Goal: Task Accomplishment & Management: Manage account settings

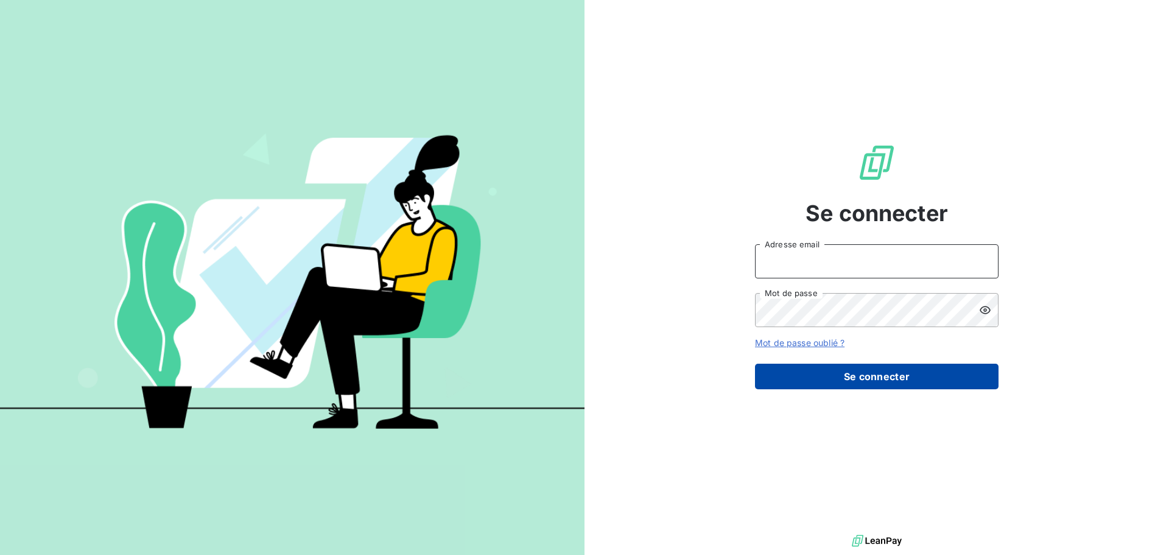
type input "[EMAIL_ADDRESS][DOMAIN_NAME]"
click at [842, 378] on button "Se connecter" at bounding box center [876, 376] width 243 height 26
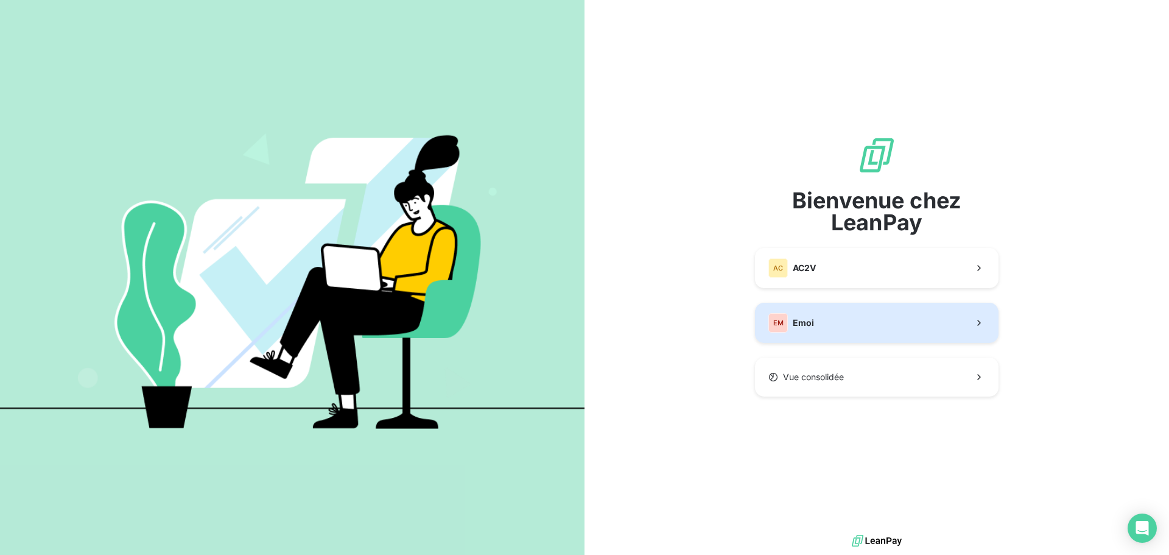
click at [807, 323] on span "Emoi" at bounding box center [803, 323] width 21 height 12
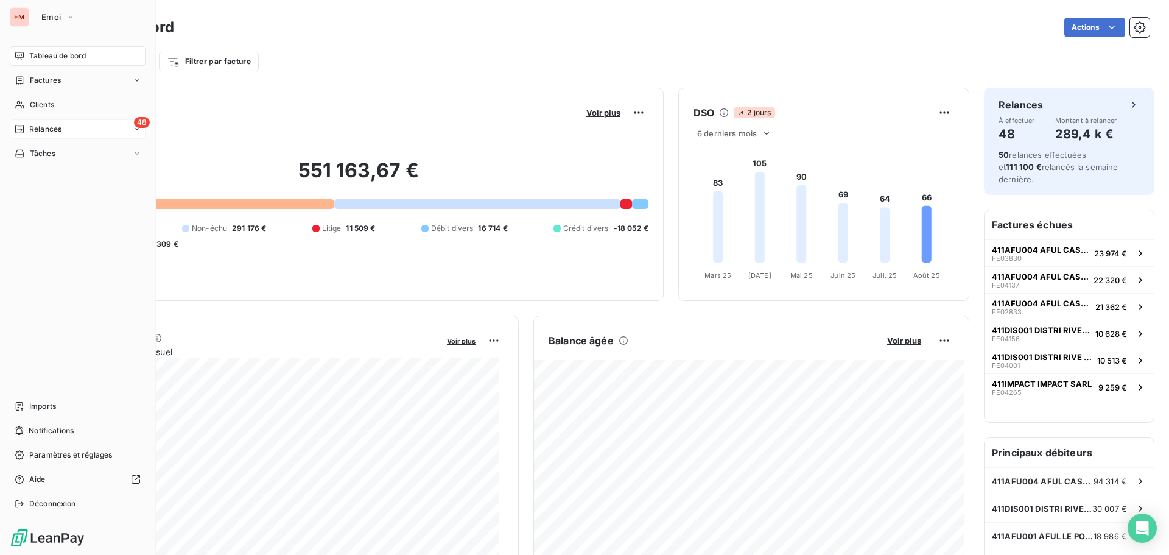
click at [27, 127] on div "Relances" at bounding box center [38, 129] width 47 height 11
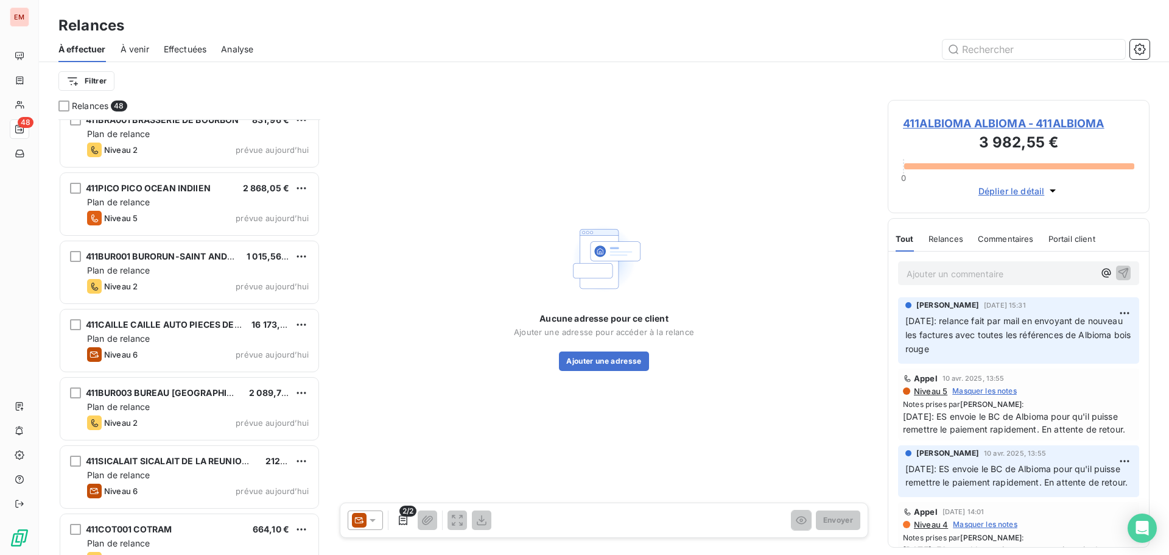
scroll to position [2838, 0]
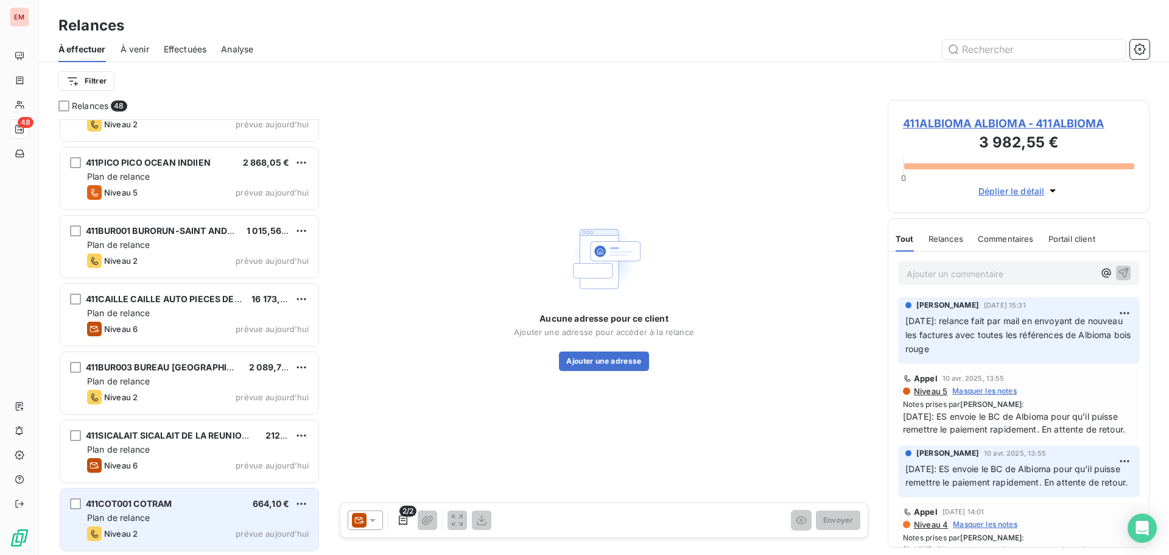
click at [163, 528] on div "Niveau 2 prévue aujourd’hui" at bounding box center [198, 533] width 222 height 15
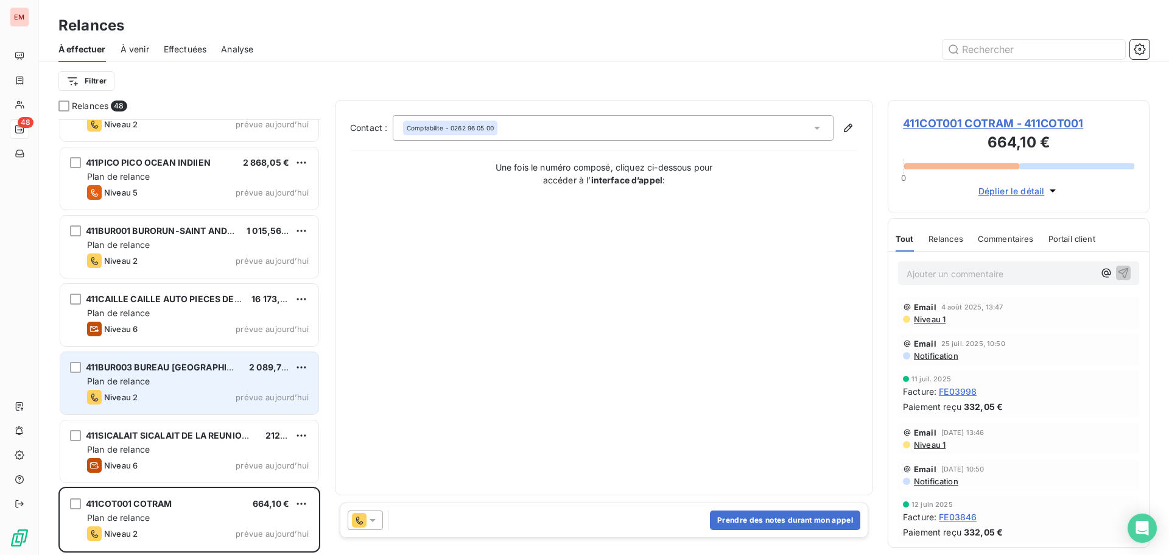
click at [146, 381] on span "Plan de relance" at bounding box center [118, 381] width 63 height 10
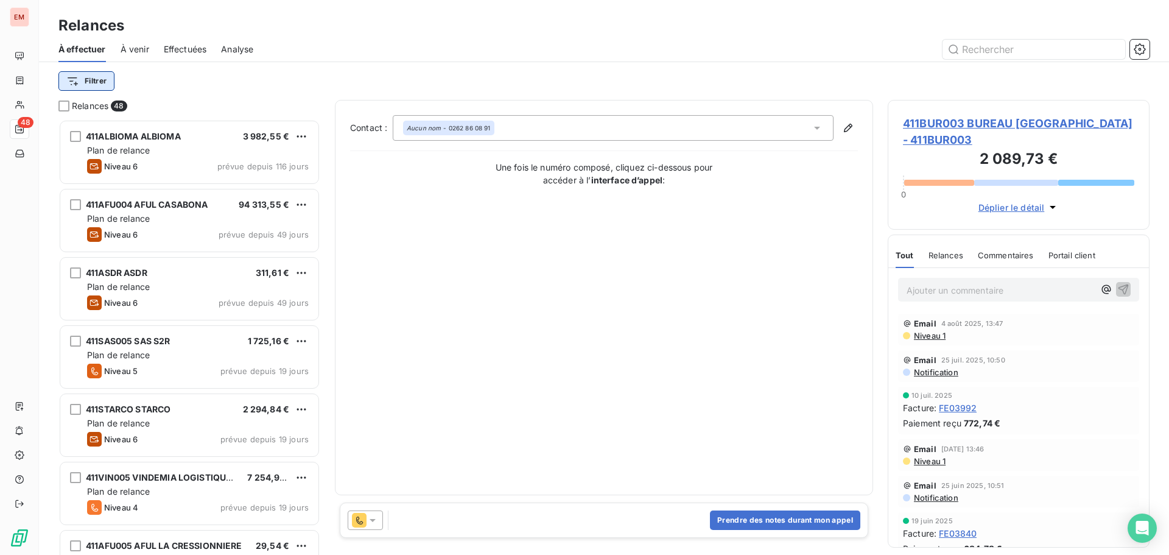
click at [102, 84] on html "EM 48 Relances À effectuer À venir Effectuées Analyse Filtrer Relances 48 411AL…" at bounding box center [584, 277] width 1169 height 555
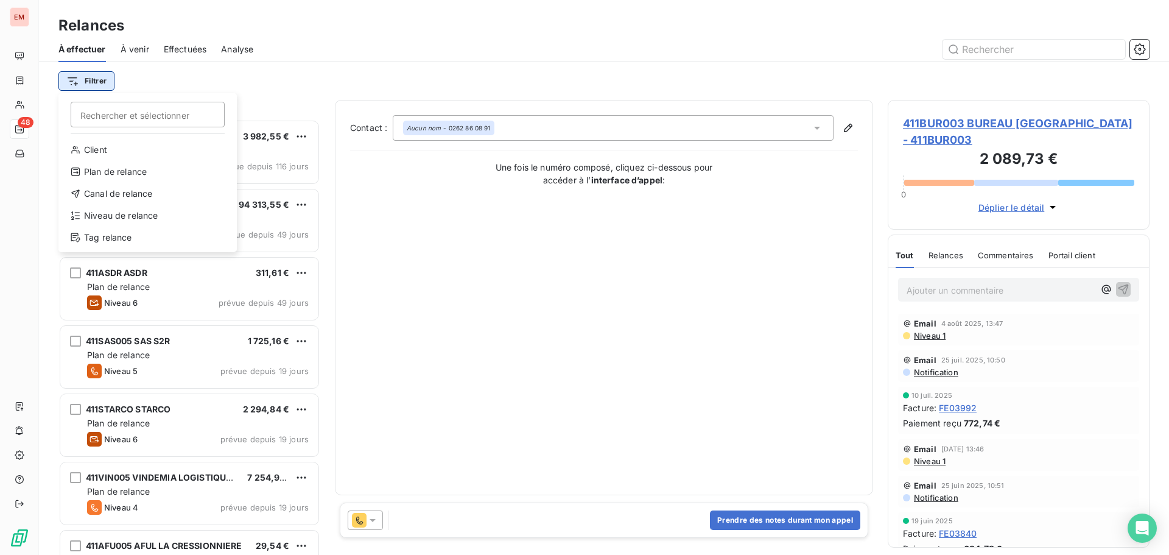
click at [102, 84] on html "EM 48 Relances À effectuer À venir Effectuées Analyse Filtrer Rechercher et sél…" at bounding box center [584, 277] width 1169 height 555
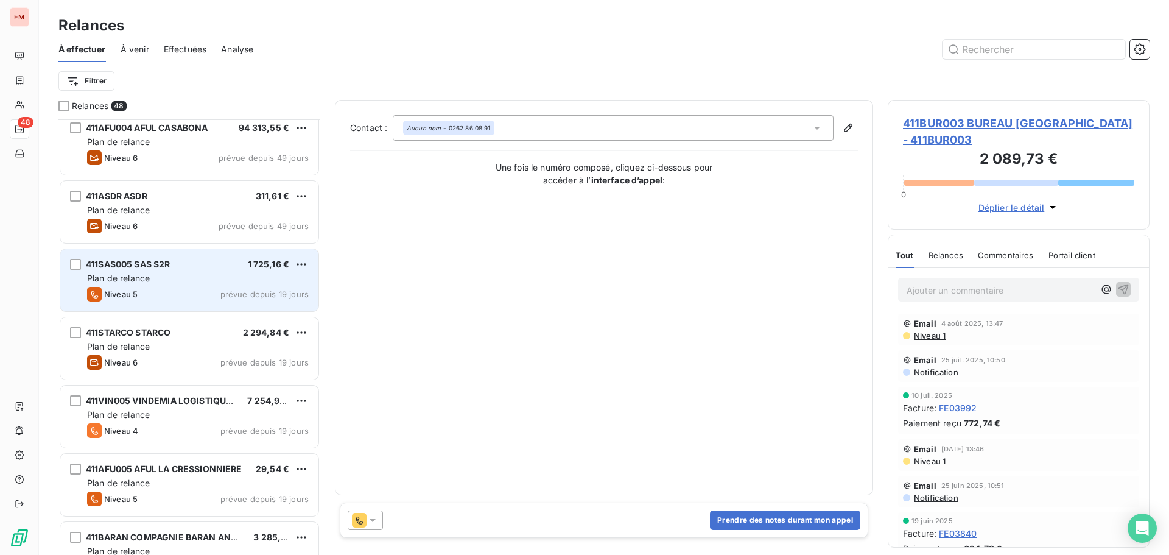
scroll to position [122, 0]
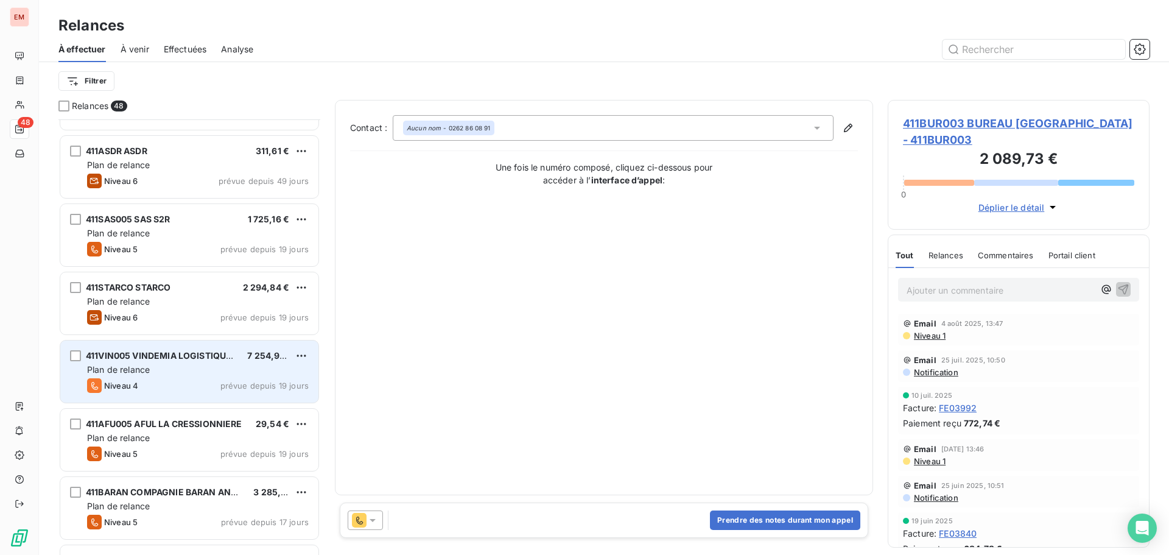
click at [173, 377] on div "411VIN005 VINDEMIA LOGISTIQUE / VL1 7 254,96 € Plan de relance Niveau 4 prévue …" at bounding box center [189, 371] width 258 height 62
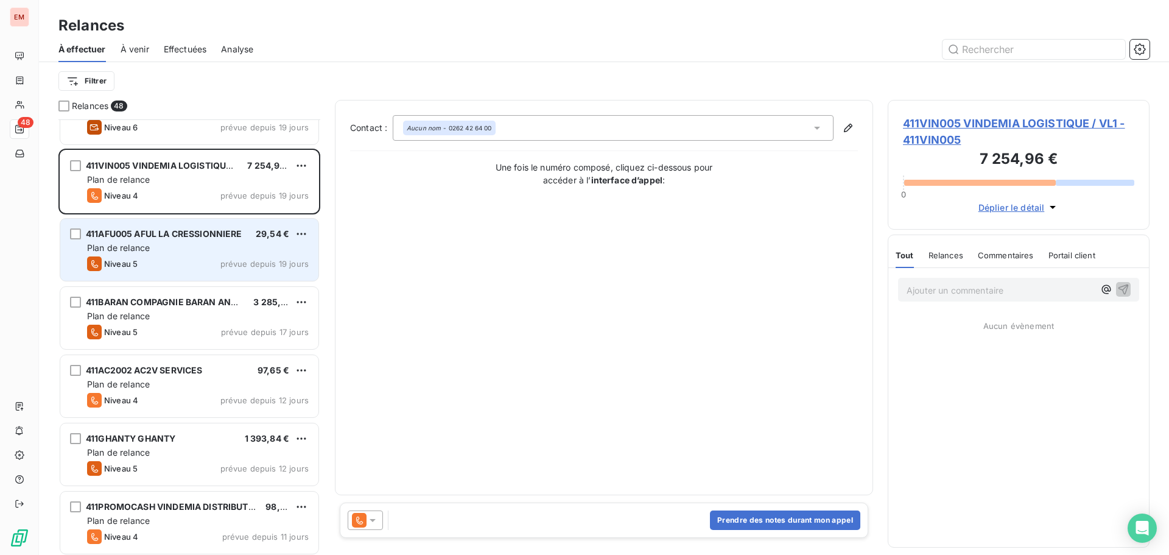
scroll to position [366, 0]
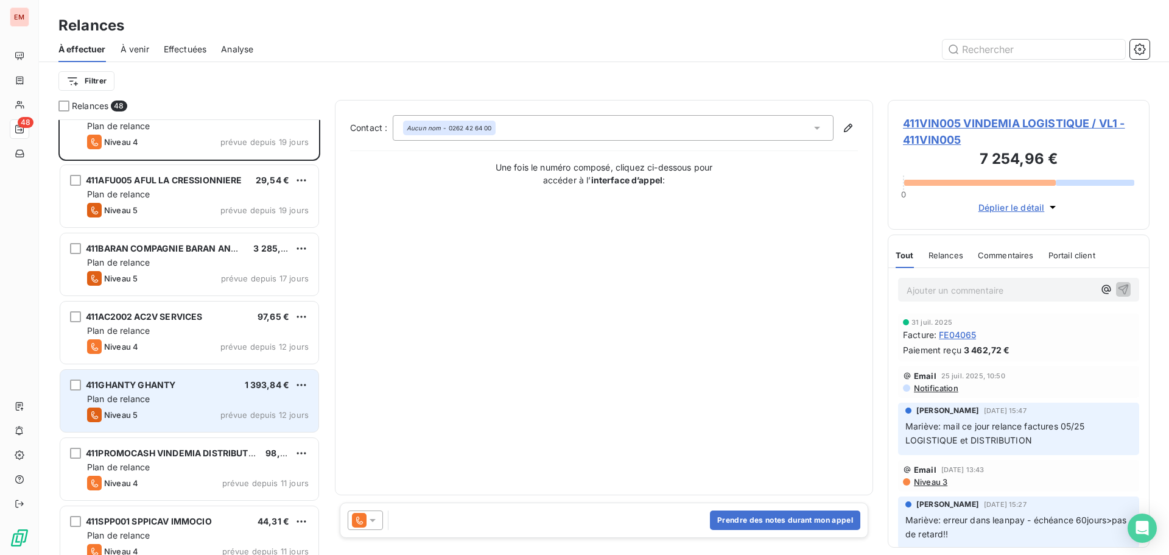
click at [164, 392] on div "411GHANTY GHANTY 1 393,84 € Plan de relance Niveau 5 prévue depuis 12 jours" at bounding box center [189, 400] width 258 height 62
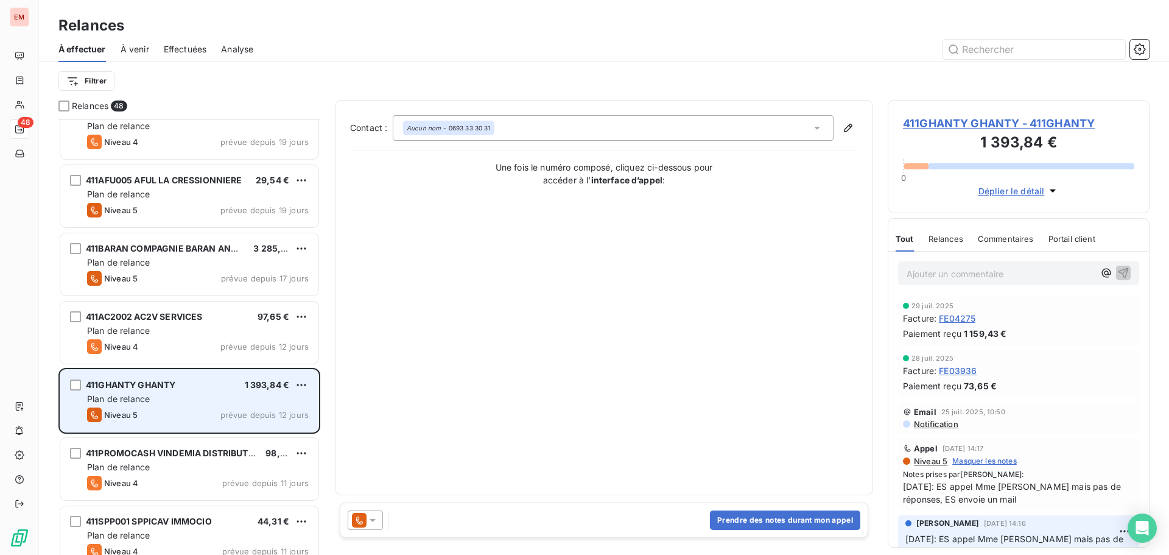
scroll to position [548, 0]
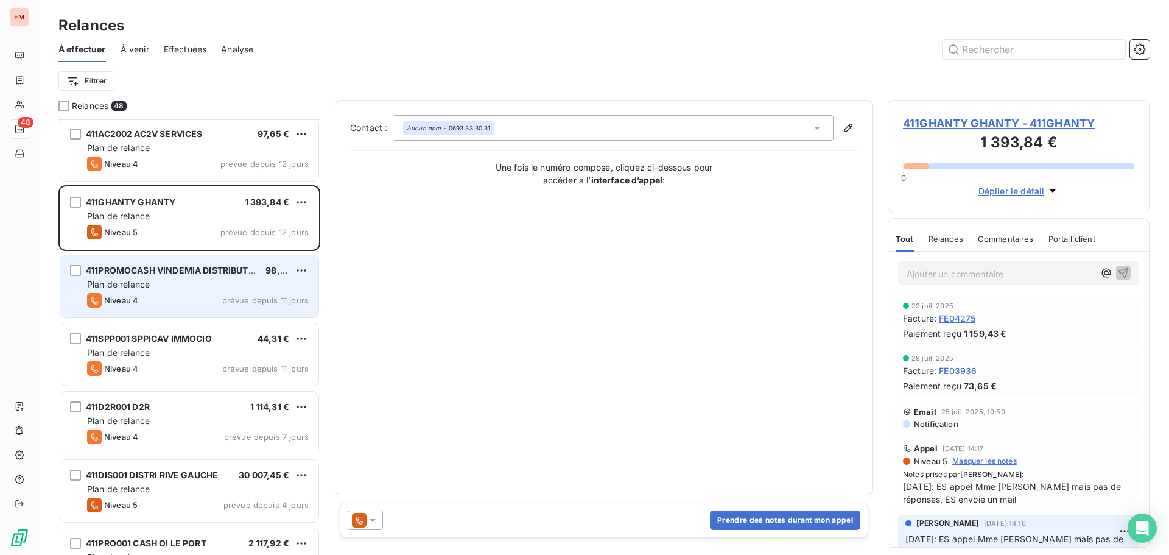
click at [192, 303] on div "Niveau 4 prévue depuis 11 jours" at bounding box center [198, 300] width 222 height 15
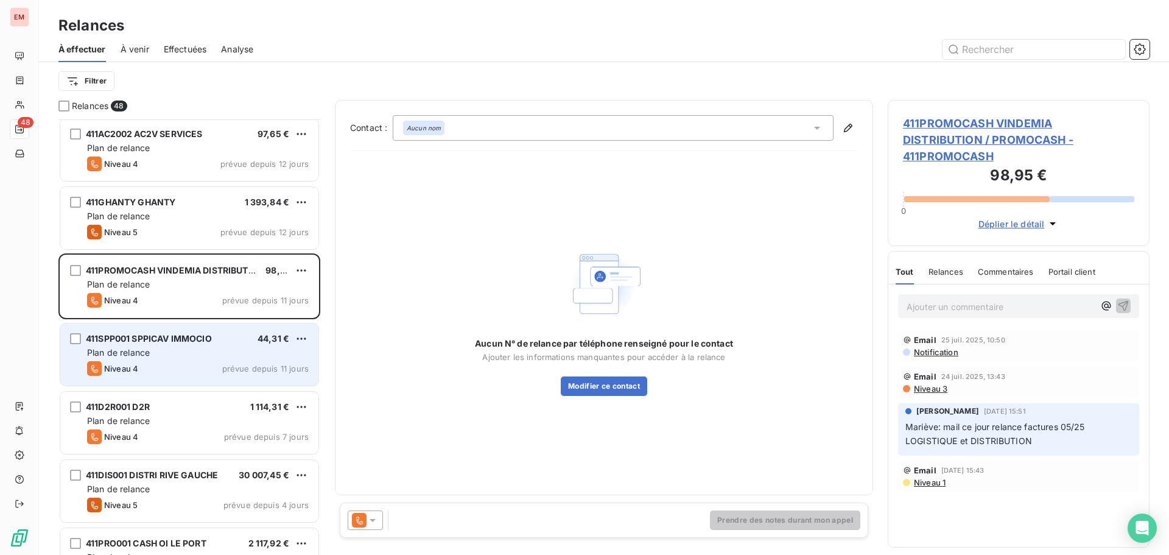
click at [158, 354] on div "Plan de relance" at bounding box center [198, 352] width 222 height 12
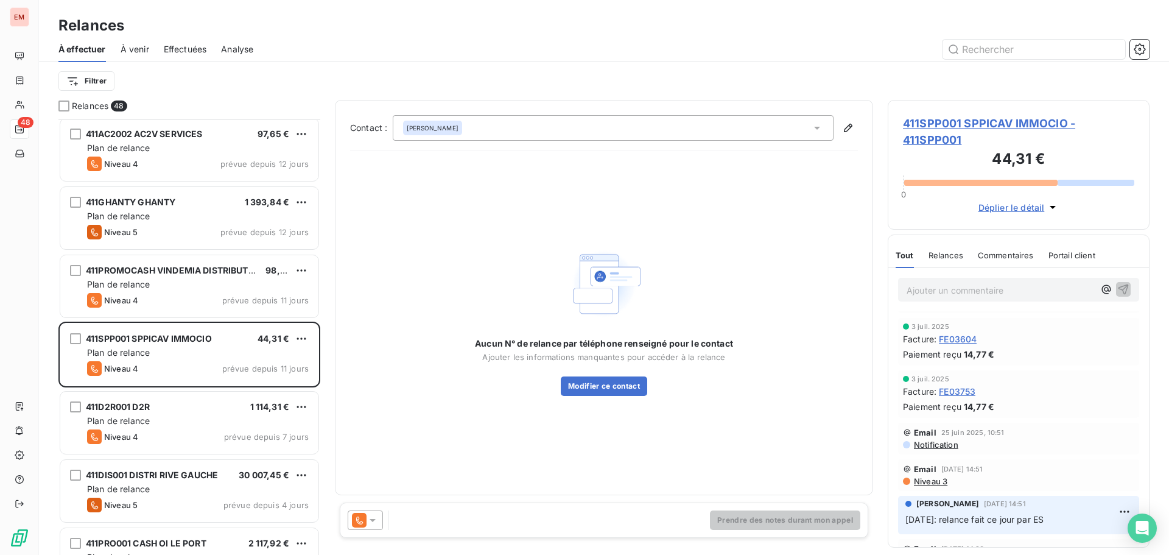
scroll to position [122, 0]
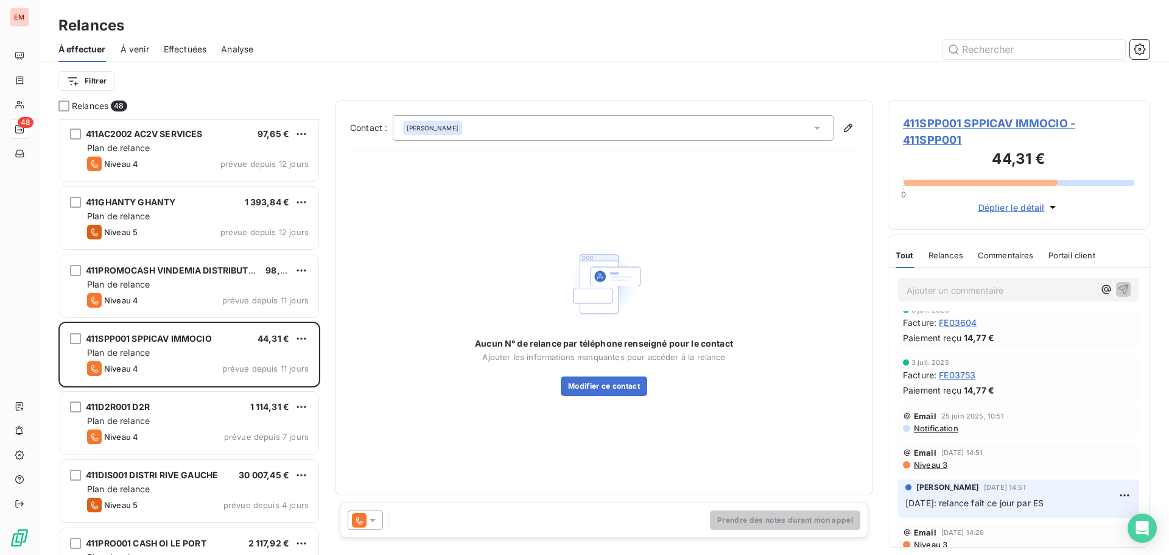
click at [367, 517] on icon at bounding box center [372, 520] width 12 height 12
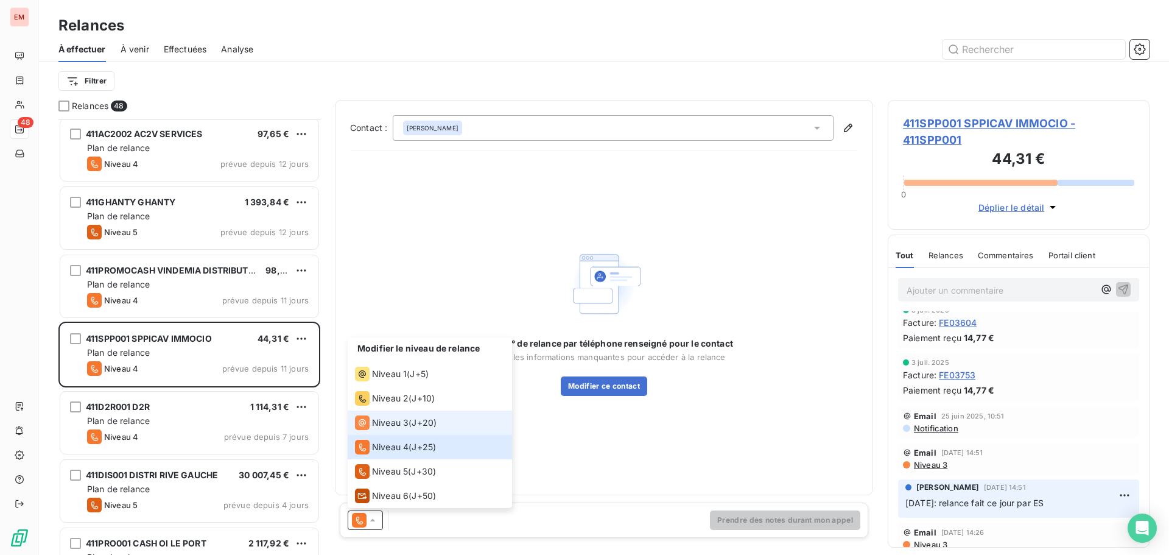
click at [401, 416] on span "Niveau 3" at bounding box center [390, 422] width 37 height 12
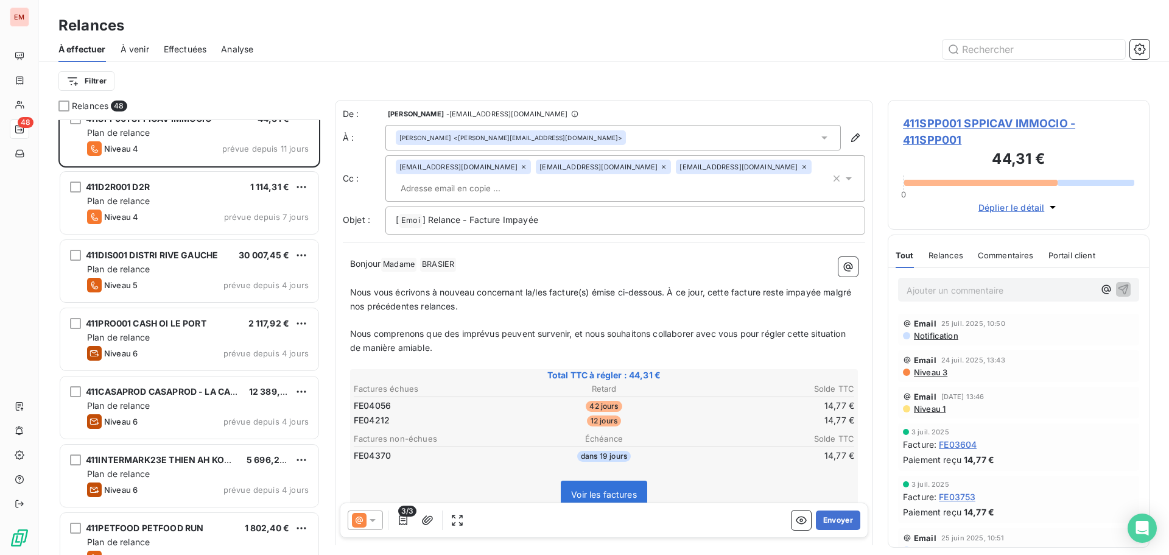
scroll to position [792, 0]
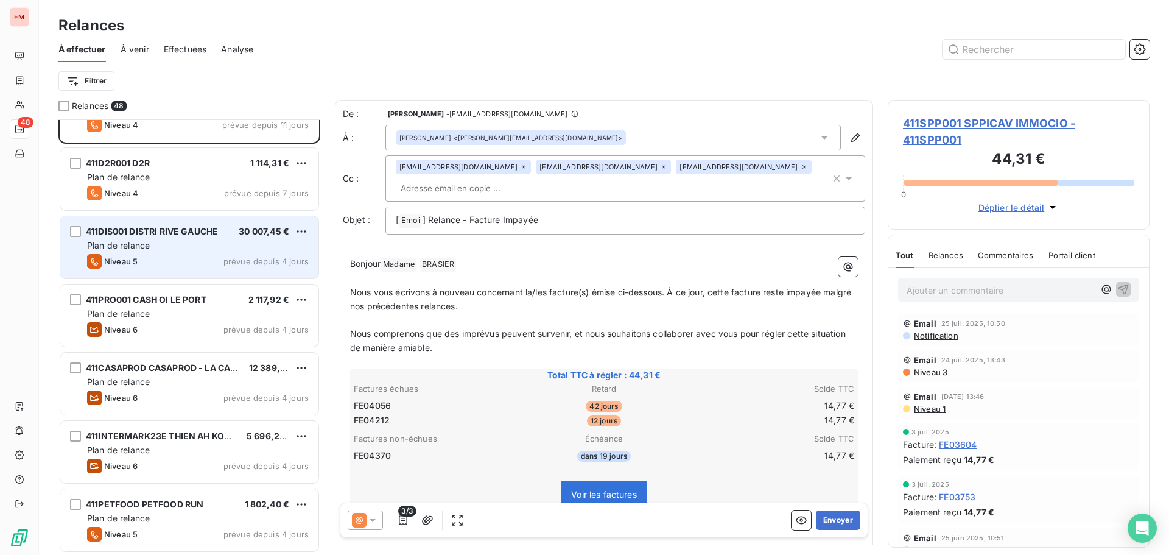
click at [124, 250] on span "Plan de relance" at bounding box center [118, 245] width 63 height 10
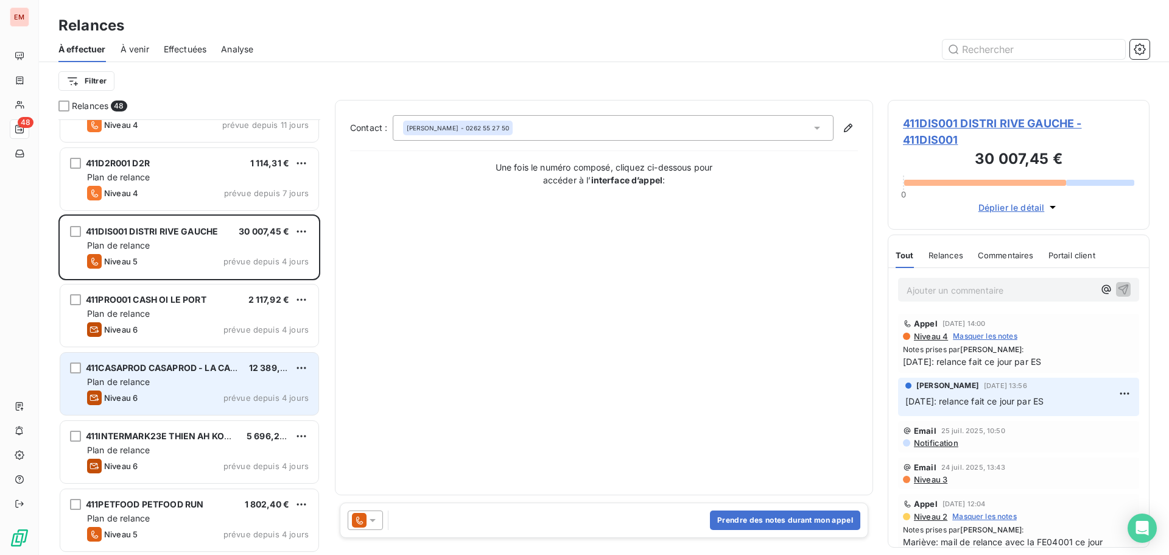
click at [131, 381] on span "Plan de relance" at bounding box center [118, 381] width 63 height 10
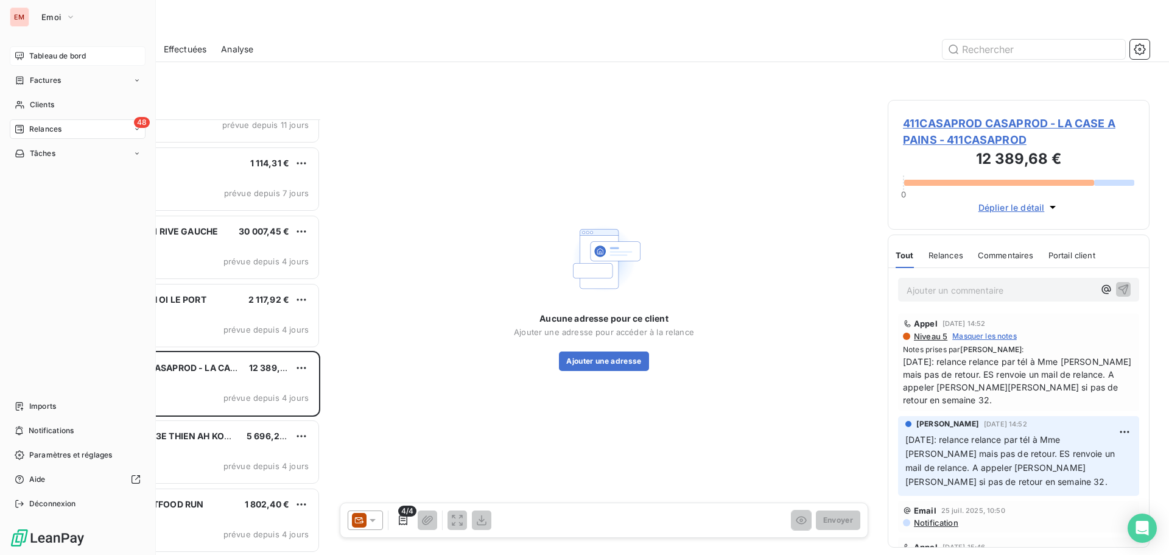
click at [44, 58] on span "Tableau de bord" at bounding box center [57, 56] width 57 height 11
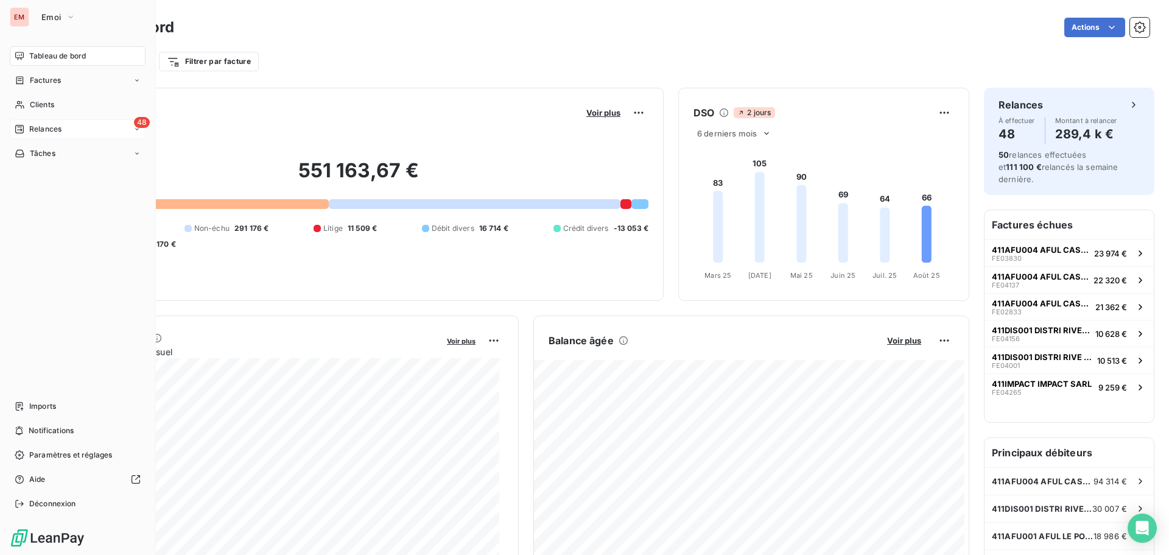
click at [20, 127] on icon at bounding box center [20, 129] width 10 height 10
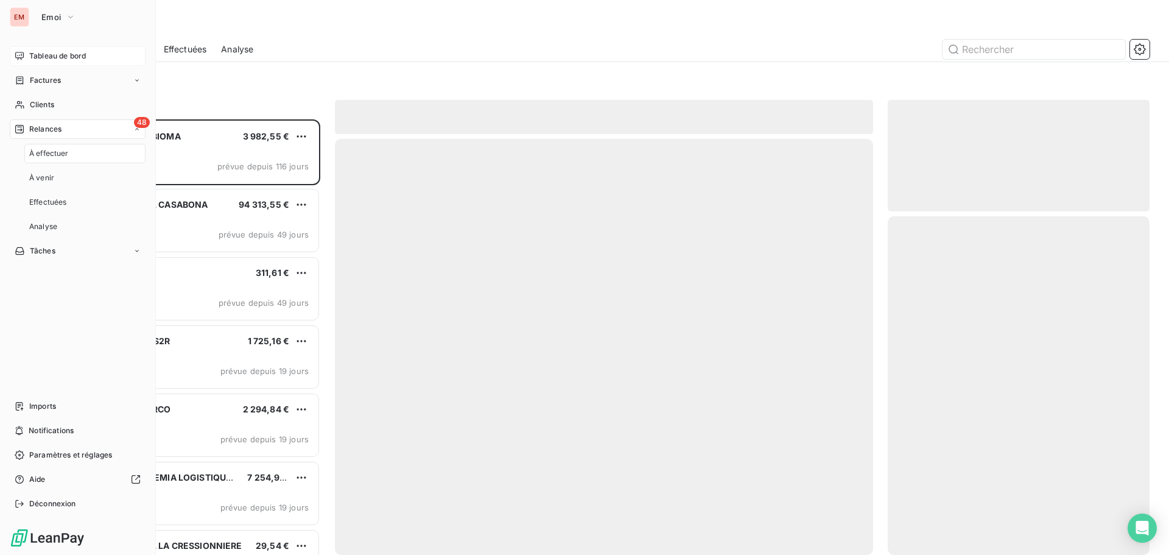
scroll to position [426, 253]
